Goal: Information Seeking & Learning: Learn about a topic

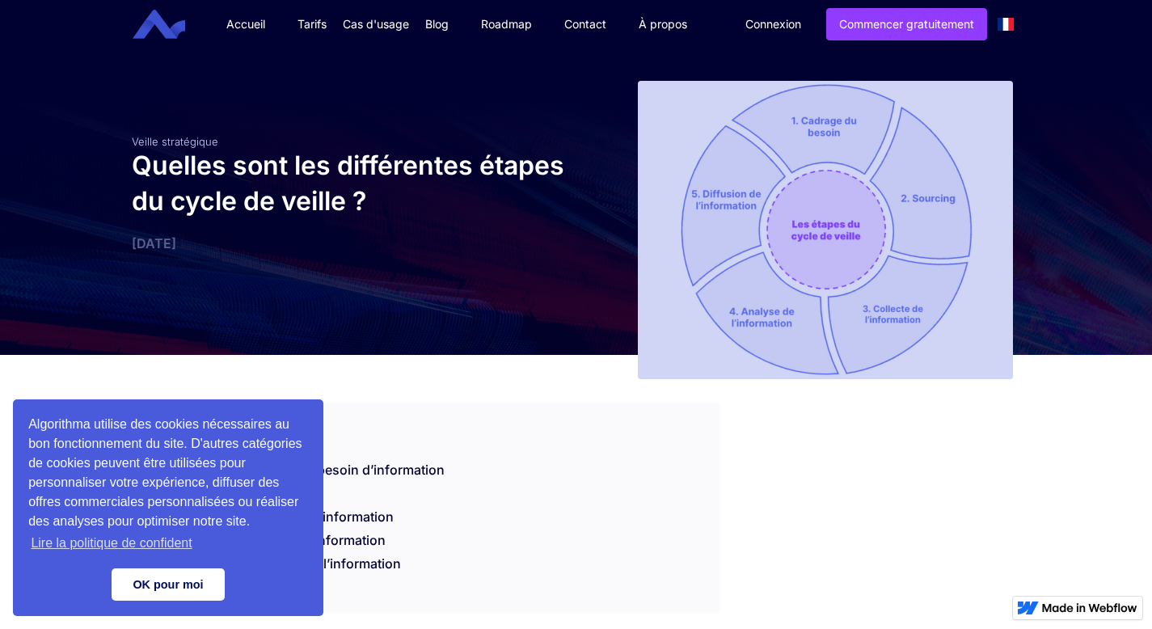
click at [196, 592] on link "OK pour moi" at bounding box center [168, 584] width 113 height 32
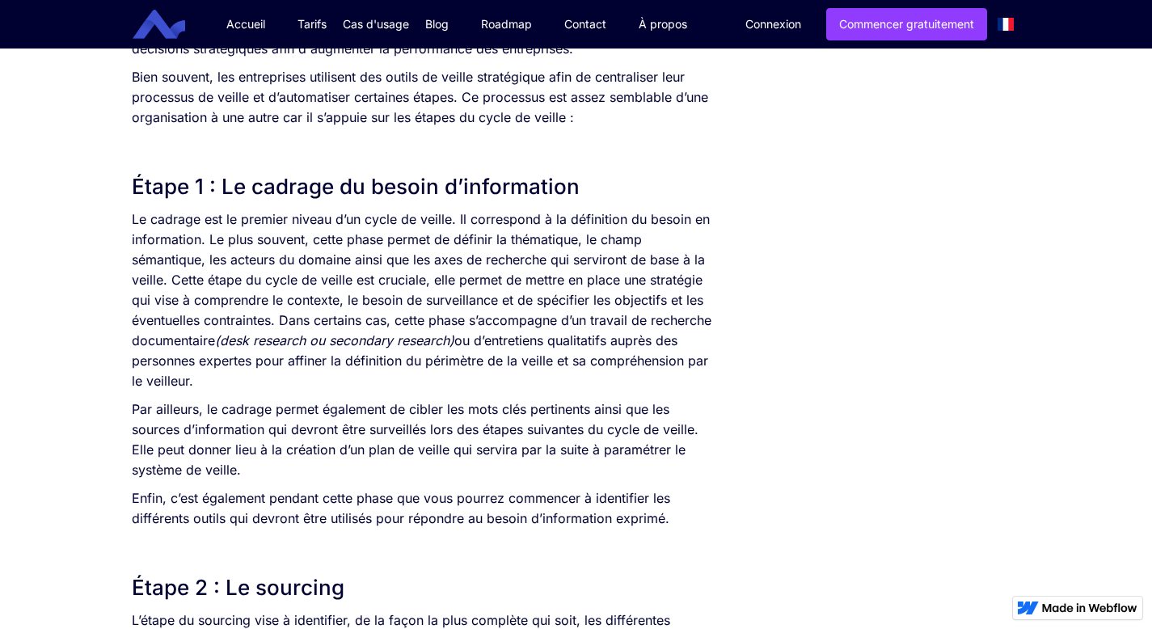
scroll to position [840, 0]
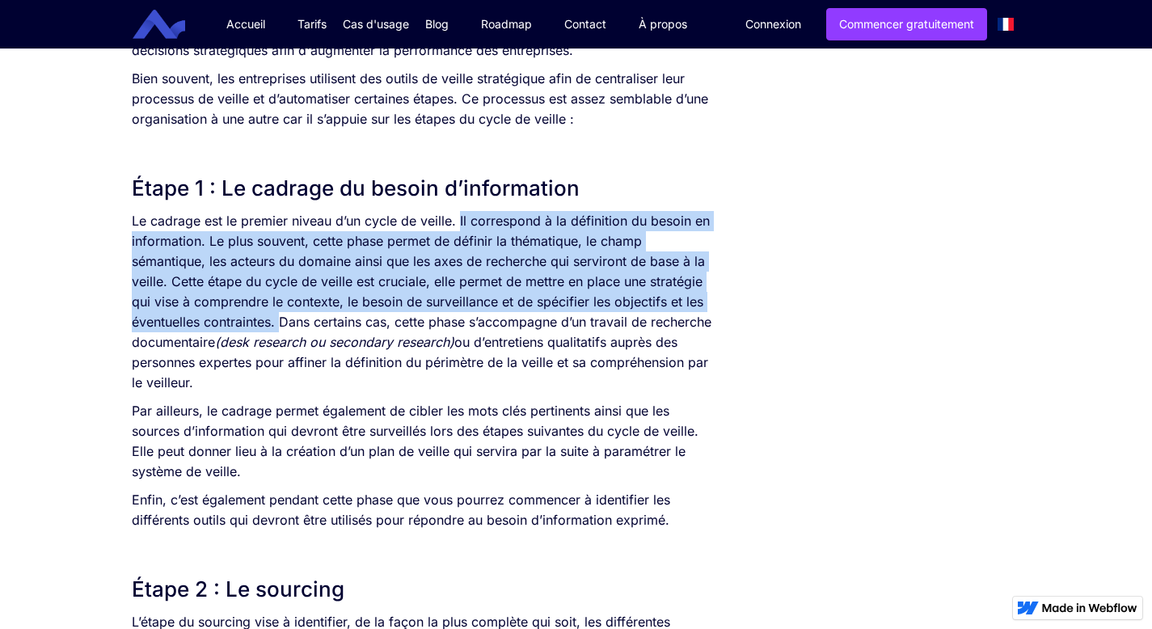
drag, startPoint x: 458, startPoint y: 221, endPoint x: 279, endPoint y: 322, distance: 206.3
click at [279, 322] on p "Le cadrage est le premier niveau d’un cycle de veille. Il correspond à la défin…" at bounding box center [426, 302] width 588 height 182
copy p "Il correspond à la définition du besoin en information. Le plus souvent, cette …"
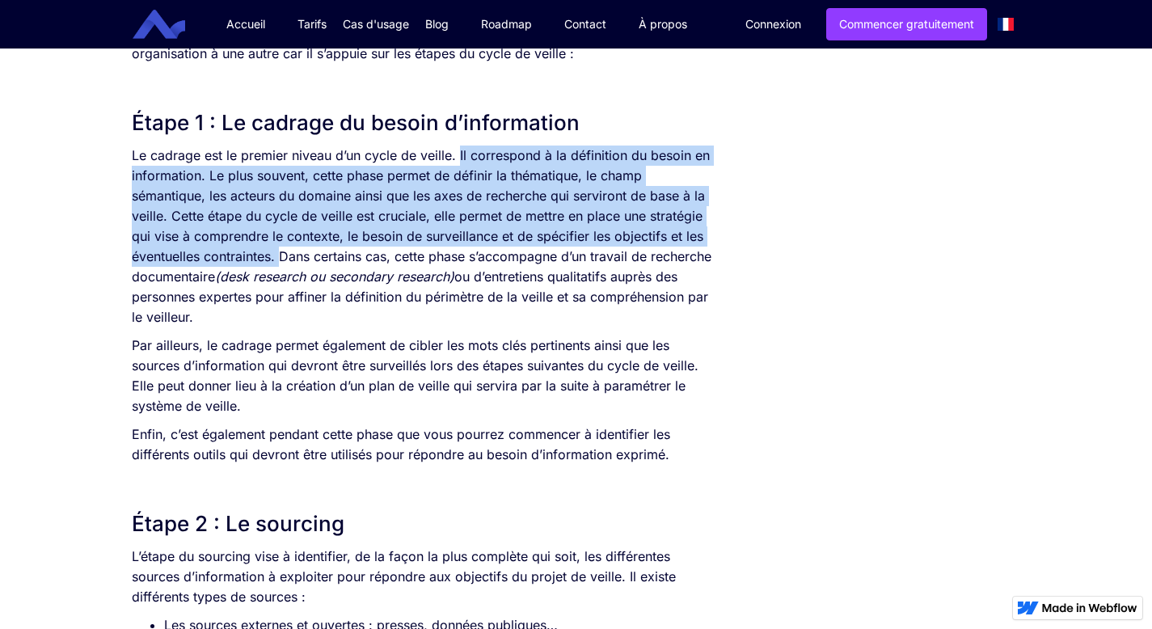
scroll to position [873, 0]
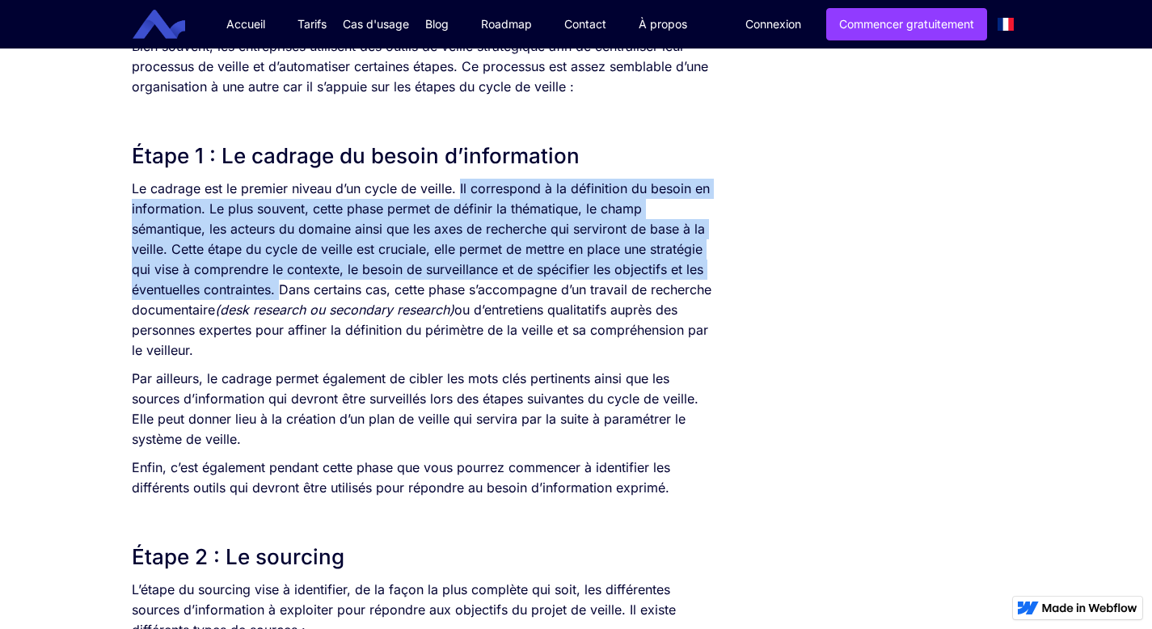
drag, startPoint x: 133, startPoint y: 398, endPoint x: 431, endPoint y: 542, distance: 330.7
click at [507, 447] on p "Par ailleurs, le cadrage permet également de cibler les mots clés pertinents ai…" at bounding box center [426, 409] width 588 height 81
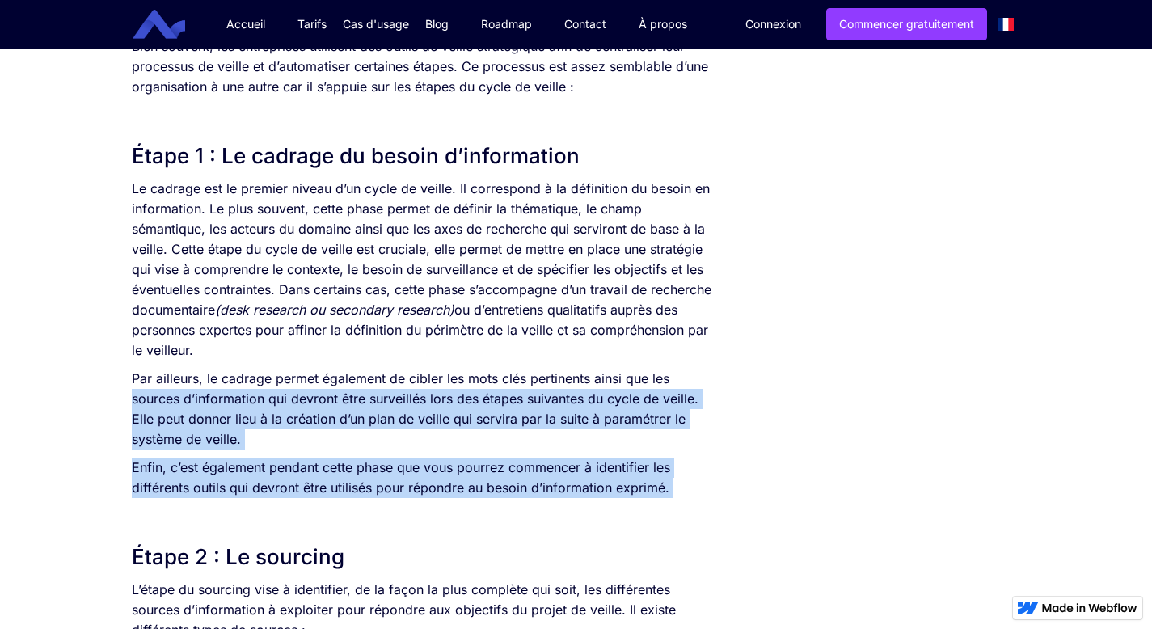
drag, startPoint x: 133, startPoint y: 397, endPoint x: 400, endPoint y: 507, distance: 288.4
drag, startPoint x: 400, startPoint y: 507, endPoint x: 472, endPoint y: 434, distance: 102.3
drag, startPoint x: 136, startPoint y: 398, endPoint x: 634, endPoint y: 508, distance: 509.6
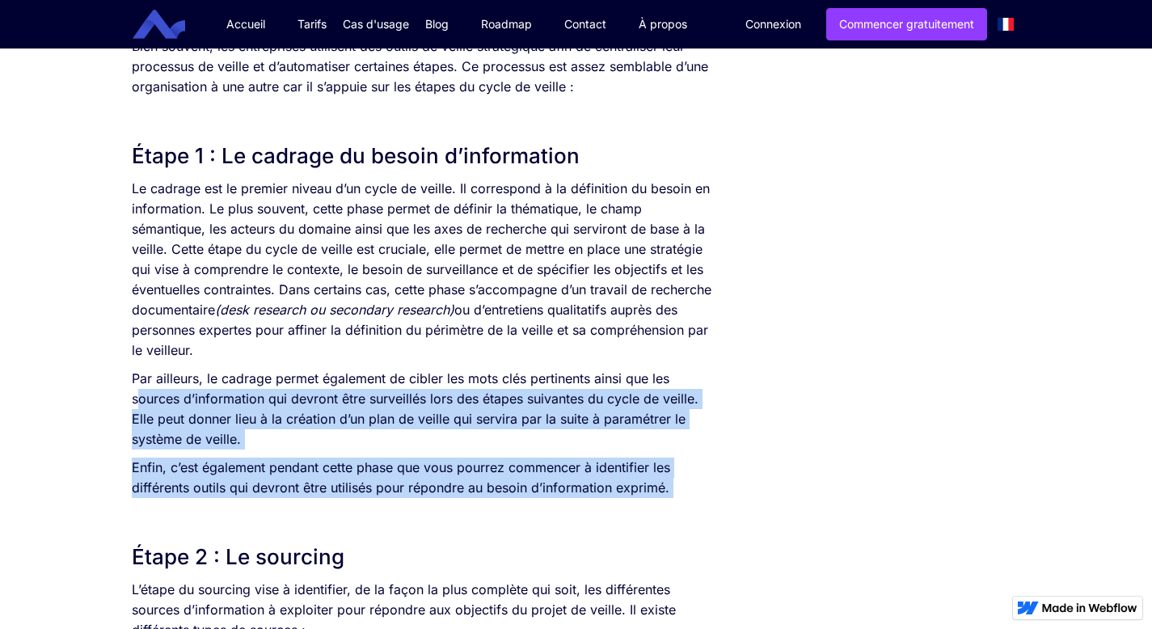
copy div "ources d’information qui devront être surveillés lors des étapes suivantes du c…"
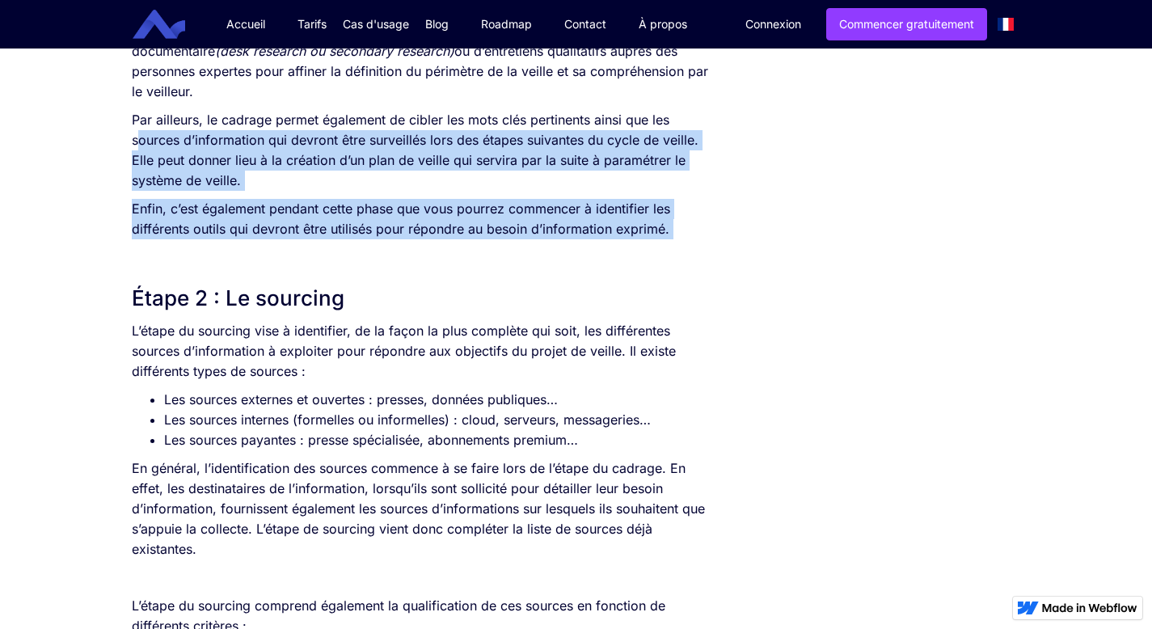
scroll to position [1164, 0]
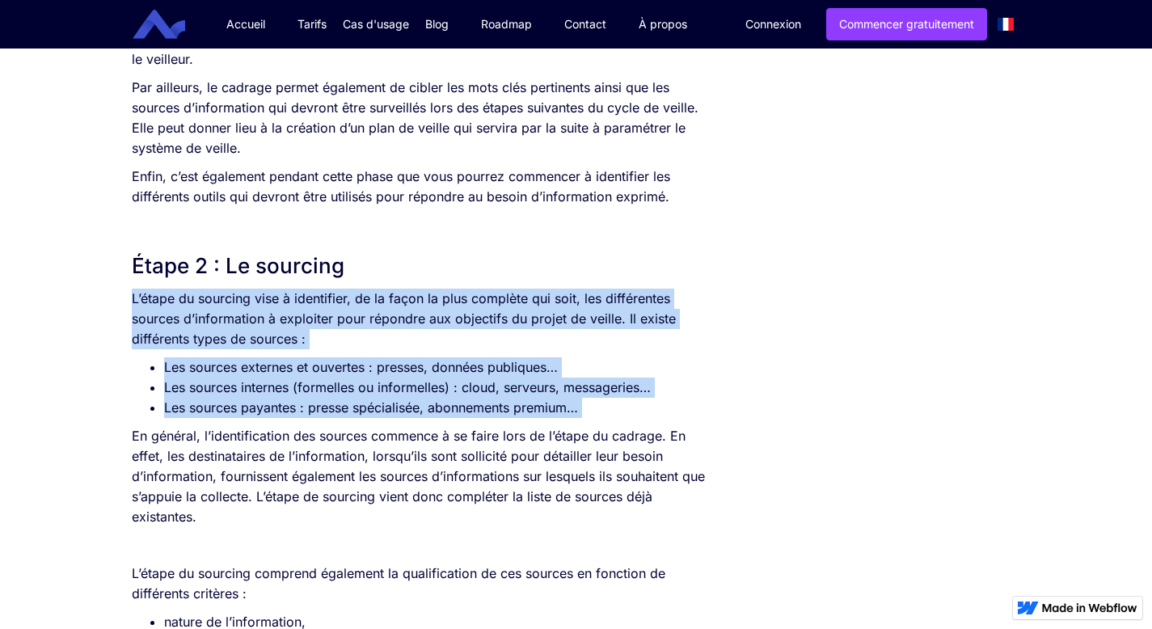
drag, startPoint x: 131, startPoint y: 295, endPoint x: 604, endPoint y: 422, distance: 489.5
copy div "L’étape du sourcing vise à identifier, de la façon la plus complète qui soit, l…"
click at [134, 436] on p "En général, l’identification des sources commence à se faire lors de l’étape du…" at bounding box center [426, 476] width 588 height 101
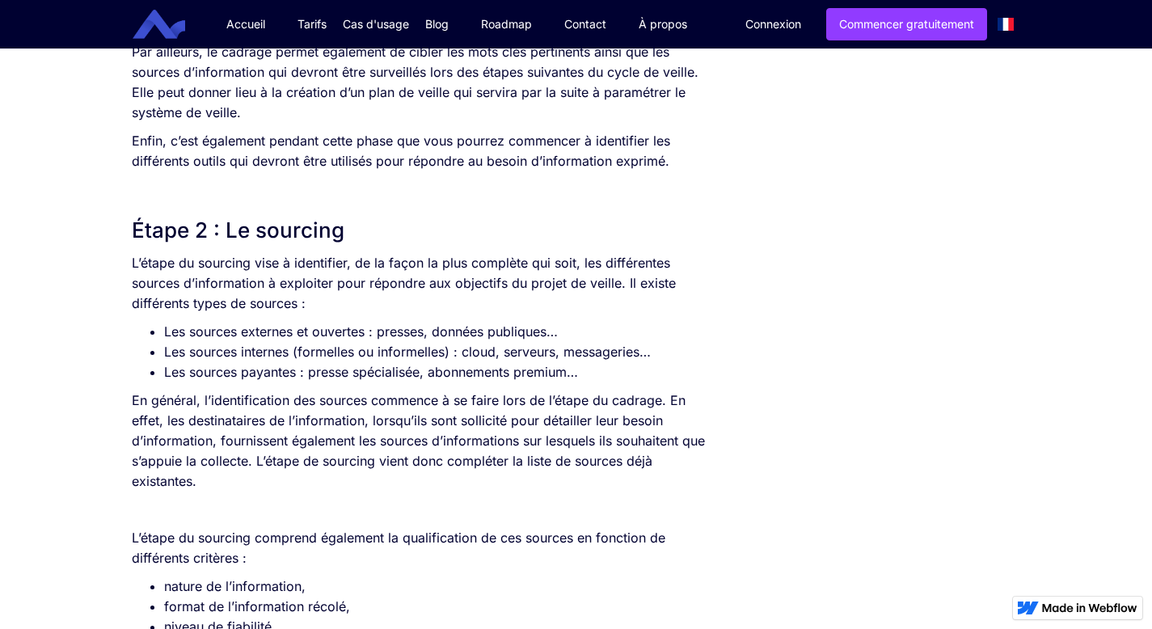
scroll to position [1196, 0]
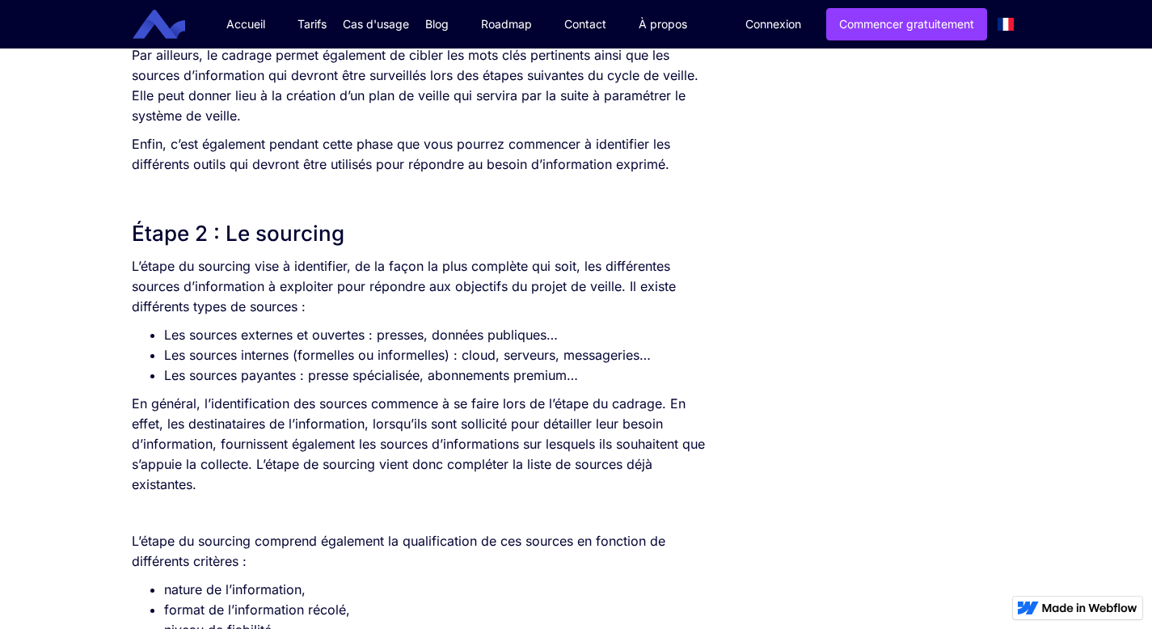
drag, startPoint x: 132, startPoint y: 398, endPoint x: 225, endPoint y: 493, distance: 133.1
click at [225, 493] on p "En général, l’identification des sources commence à se faire lors de l’étape du…" at bounding box center [426, 444] width 588 height 101
copy p "En général, l’identification des sources commence à se faire lors de l’étape du…"
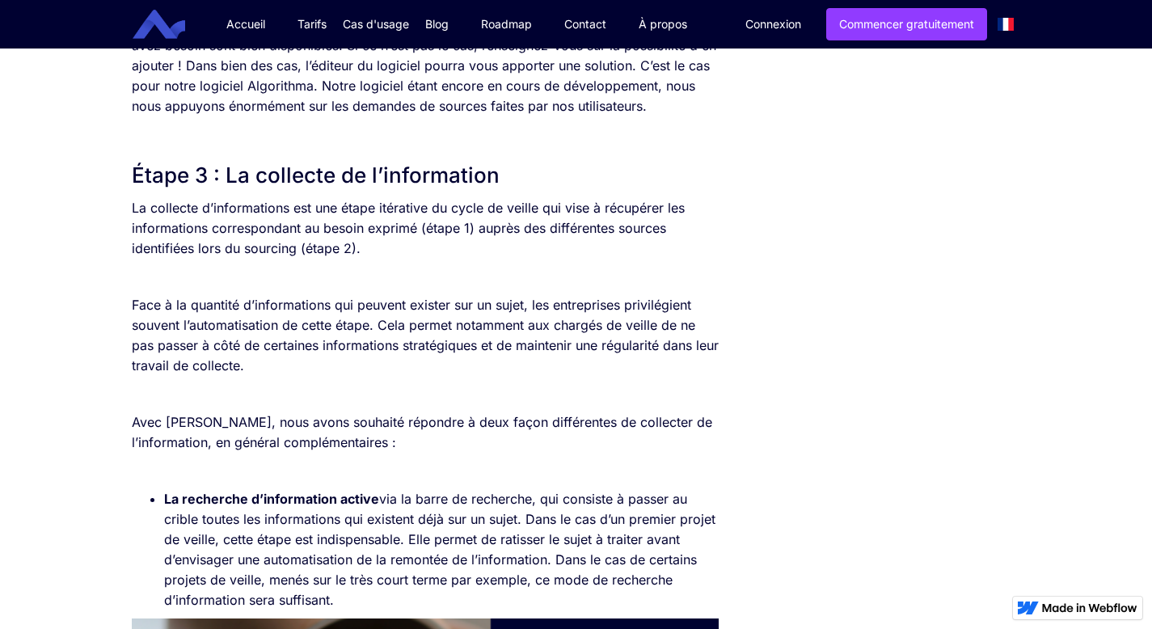
scroll to position [1907, 0]
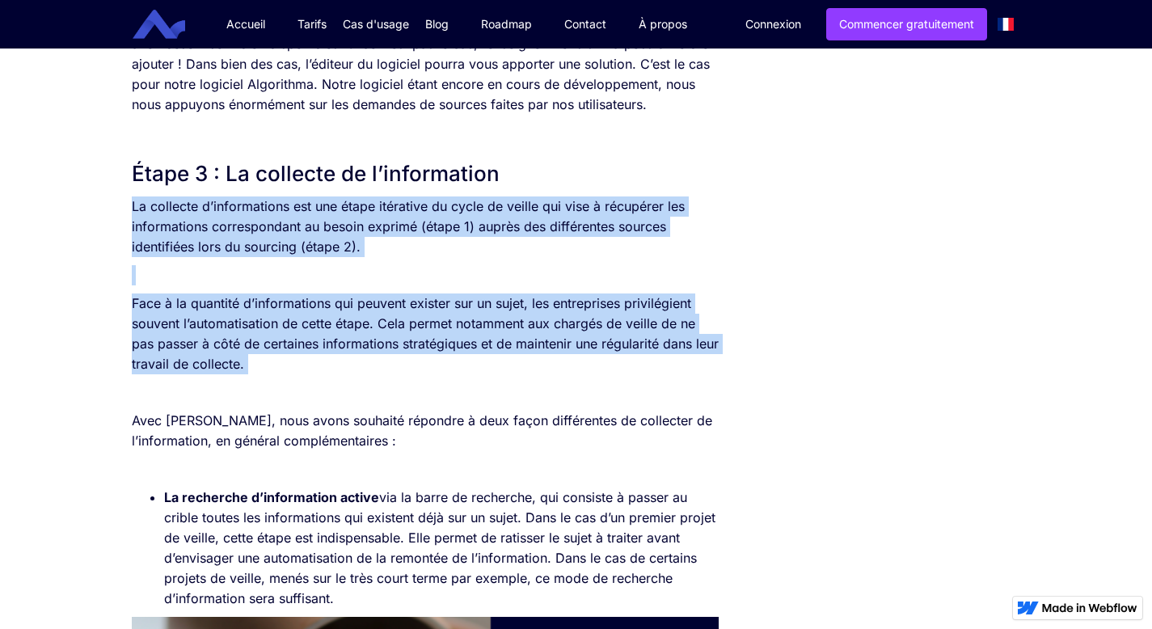
drag, startPoint x: 130, startPoint y: 202, endPoint x: 301, endPoint y: 377, distance: 244.6
click at [301, 378] on div "SOMMAIRE Étape 1 : Le cadrage du besoin d’information Étape 2 : Le sourcing Éta…" at bounding box center [426, 440] width 604 height 3984
copy div "La collecte d’informations est une étape itérative du cycle de veille qui vise …"
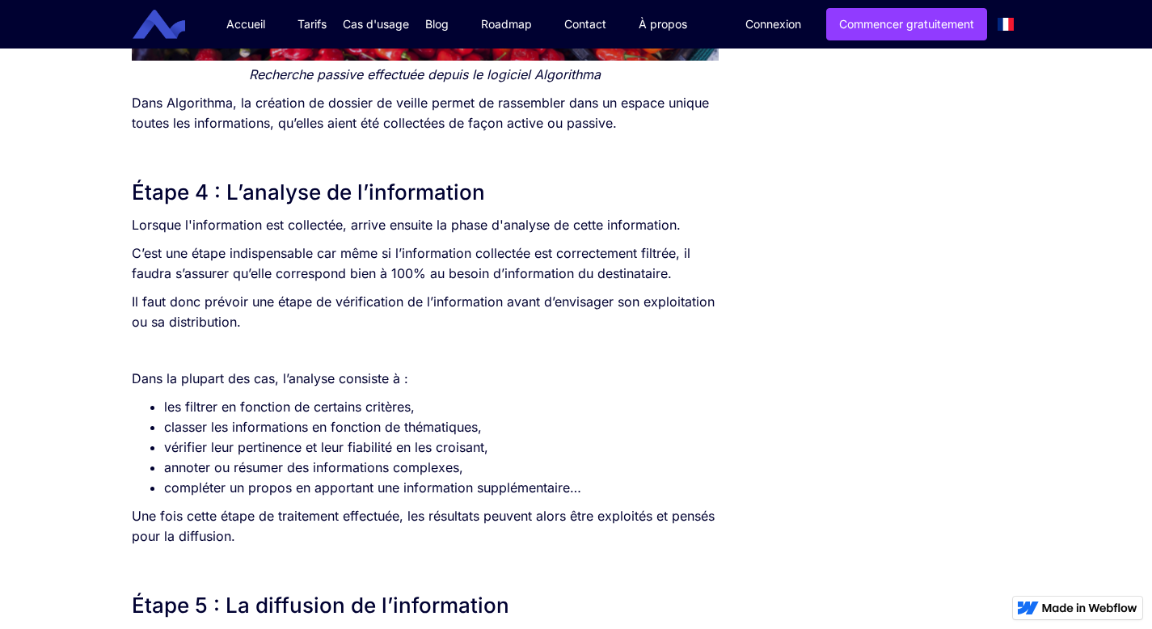
scroll to position [3233, 0]
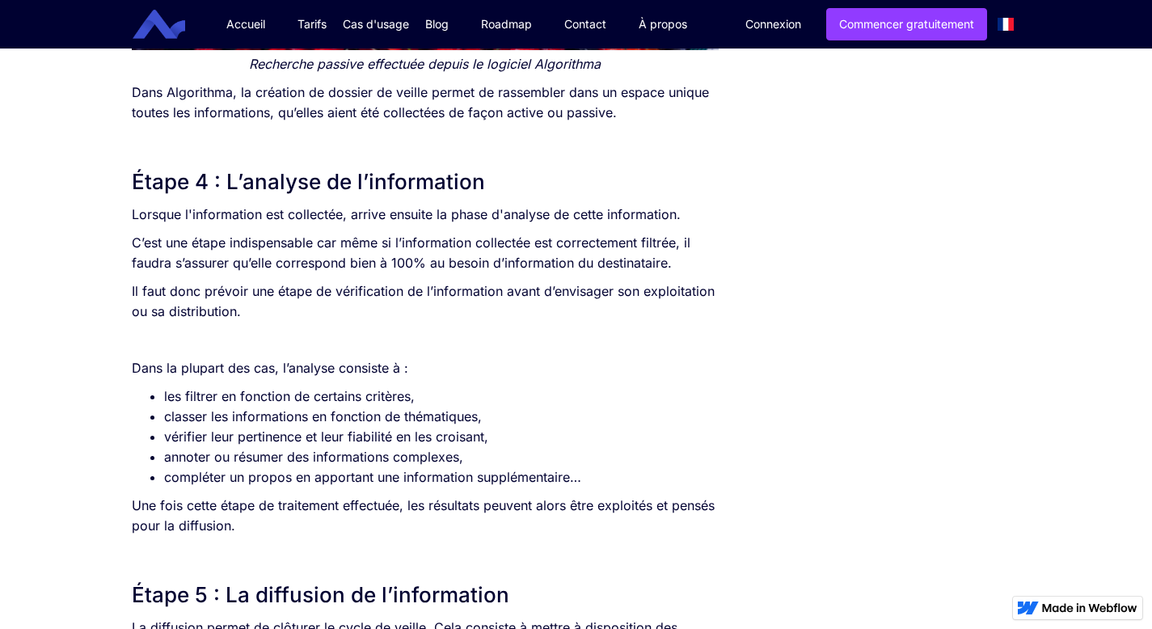
drag, startPoint x: 129, startPoint y: 213, endPoint x: 323, endPoint y: 531, distance: 372.8
copy div "Lorsque l'information est collectée, arrive ensuite la phase d'analyse de cette…"
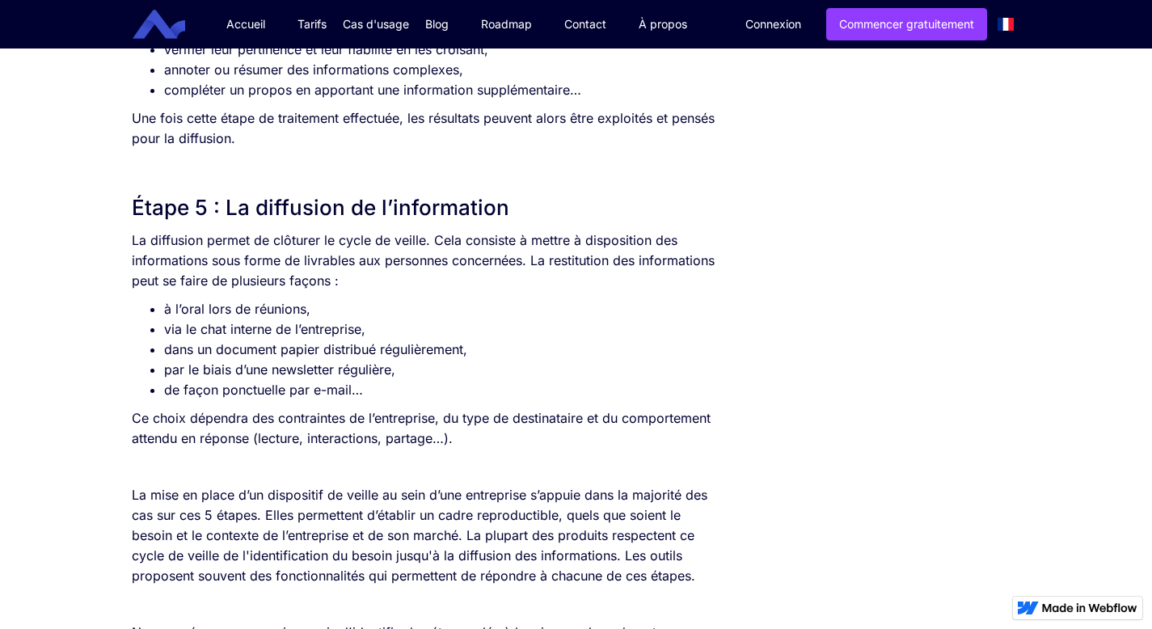
scroll to position [3620, 0]
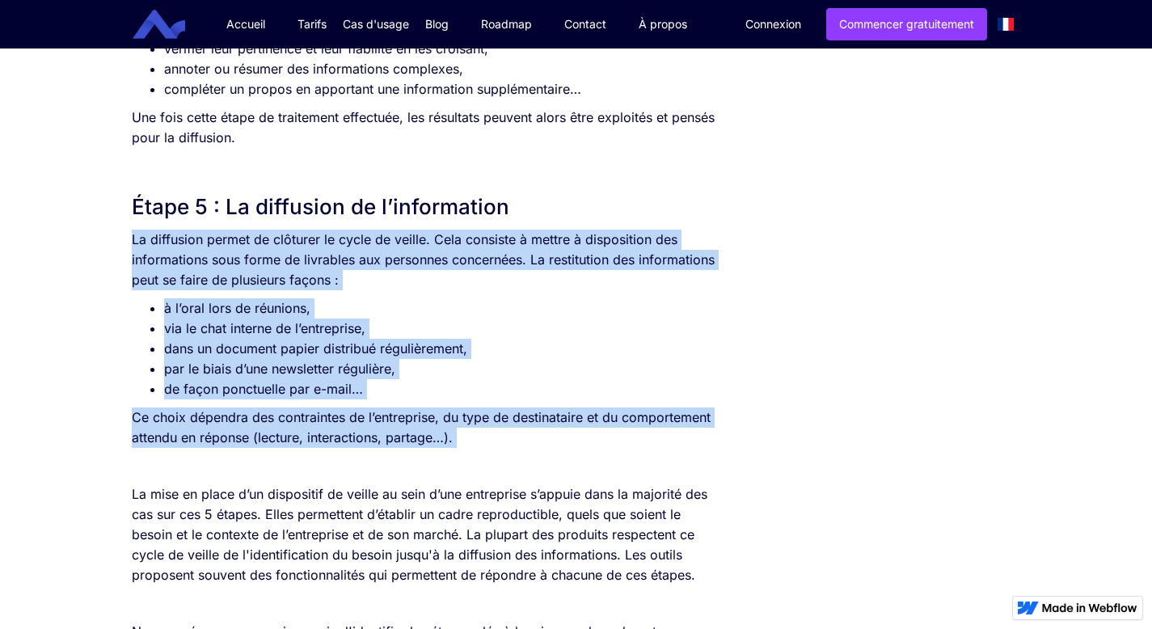
drag, startPoint x: 132, startPoint y: 238, endPoint x: 484, endPoint y: 449, distance: 410.7
copy div "La diffusion permet de clôturer le cycle de veille. Cela consiste à mettre à di…"
